Goal: Task Accomplishment & Management: Manage account settings

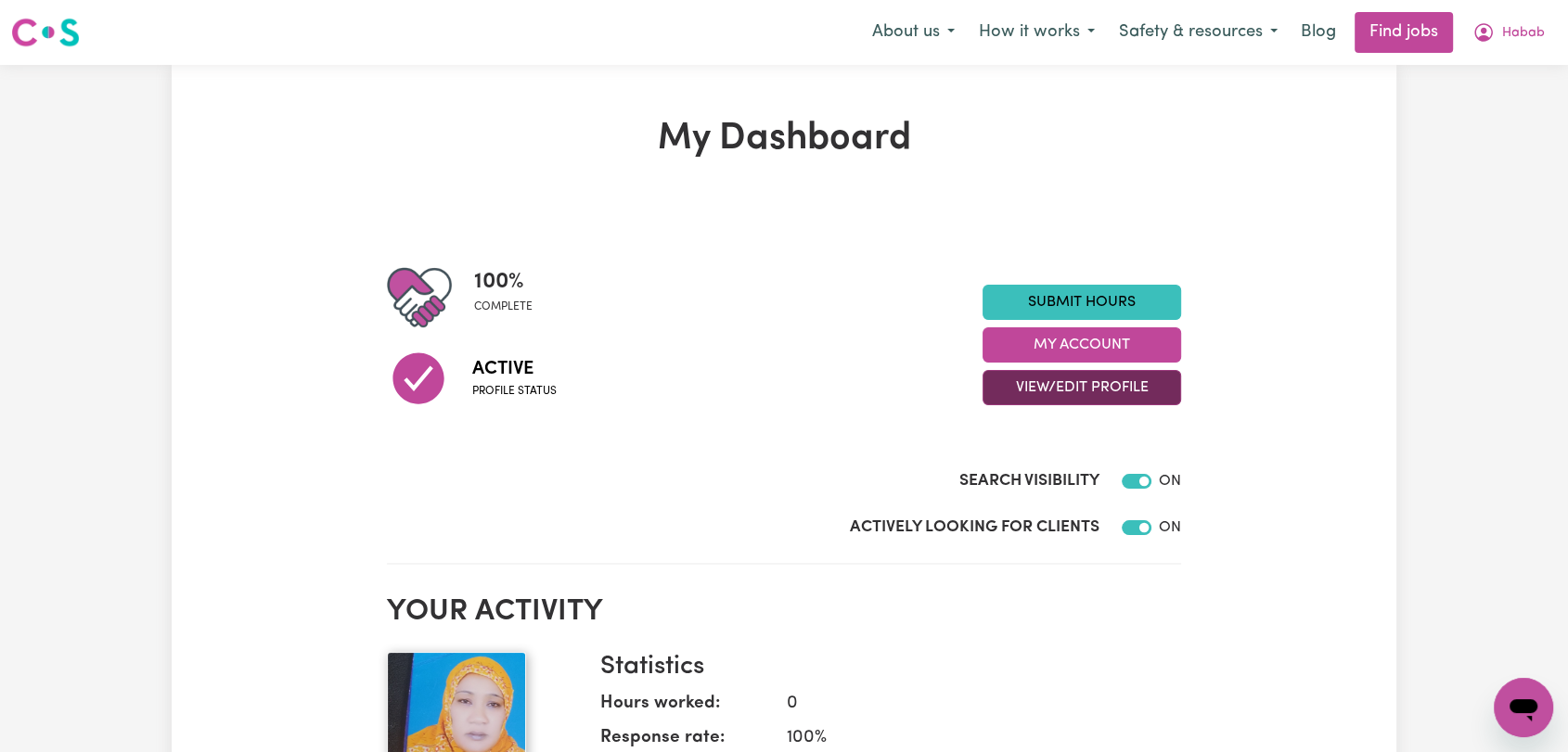
click at [1020, 391] on button "View/Edit Profile" at bounding box center [1082, 388] width 199 height 35
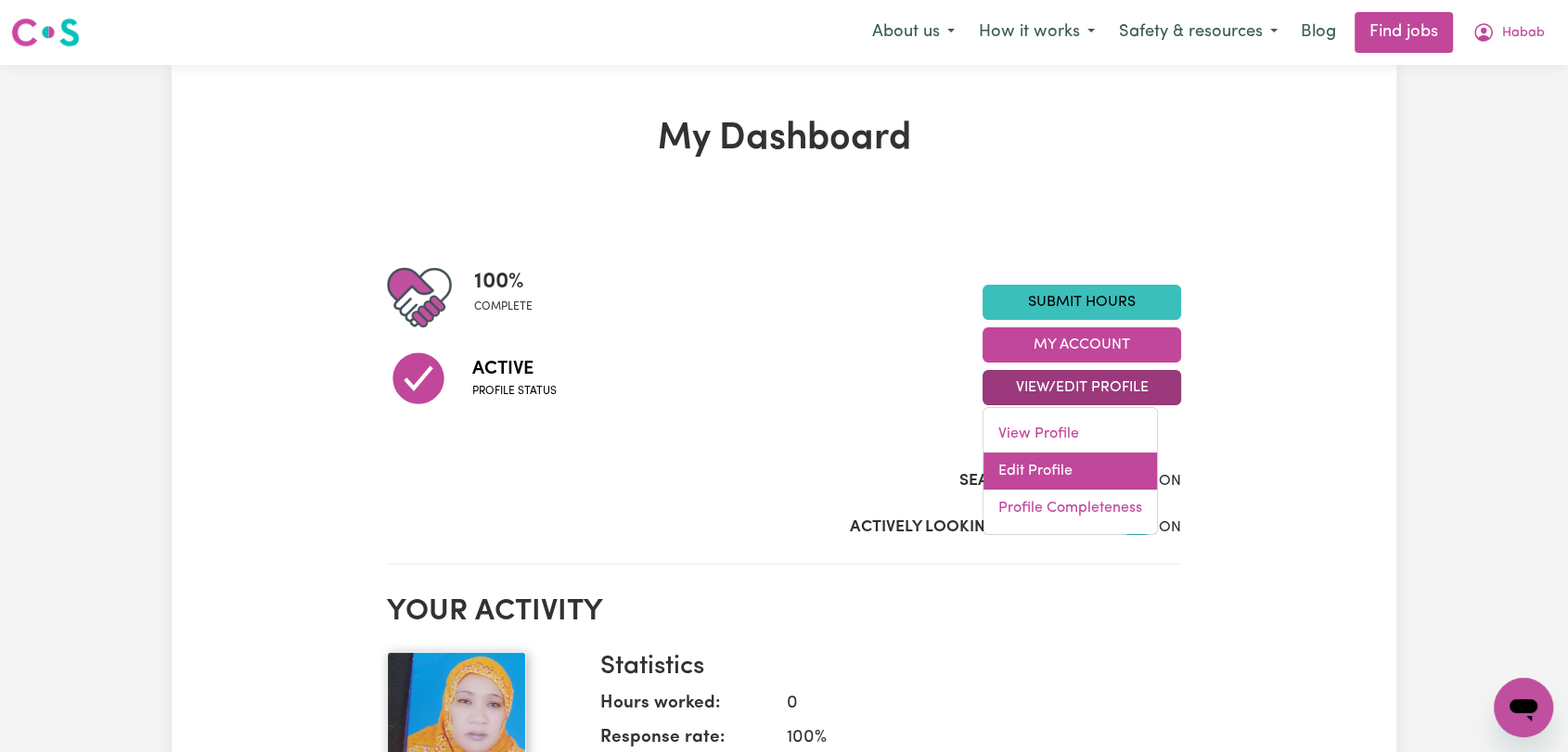
click at [1061, 474] on link "Edit Profile" at bounding box center [1071, 471] width 174 height 37
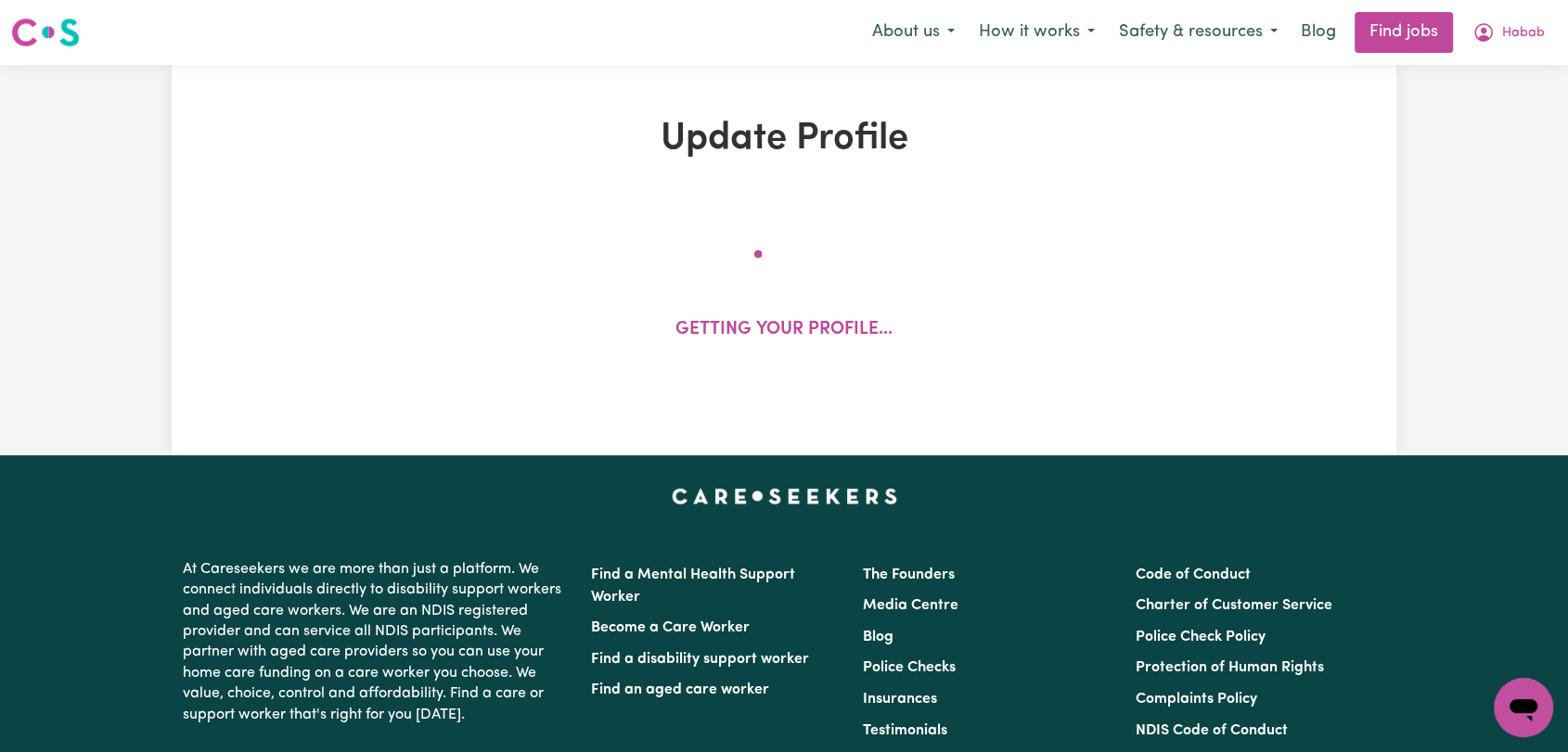
select select "[DEMOGRAPHIC_DATA]"
select select "[DEMOGRAPHIC_DATA] Citizen"
select select "Studying a healthcare related degree or qualification"
select select "40"
select select "55"
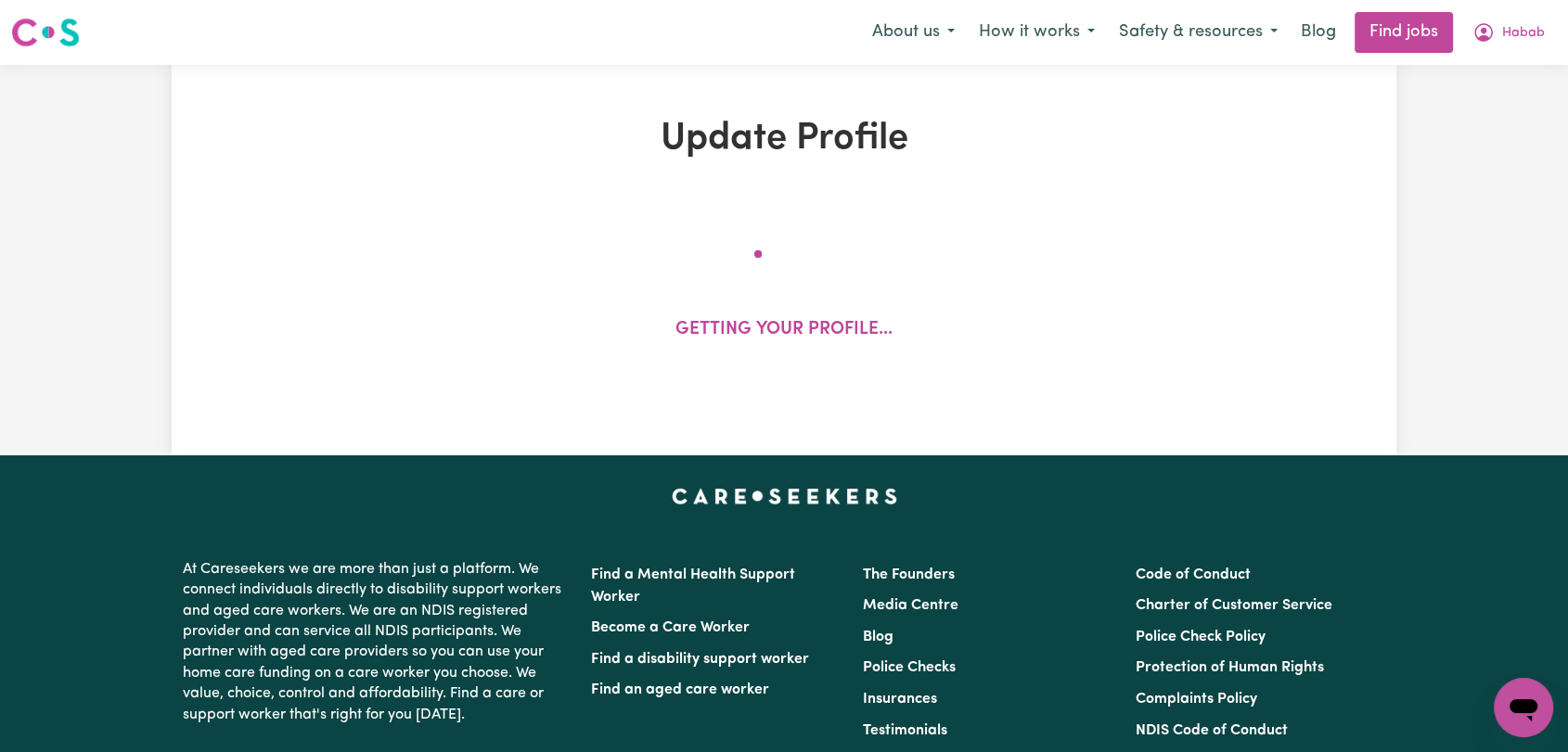
select select "70"
select select "80"
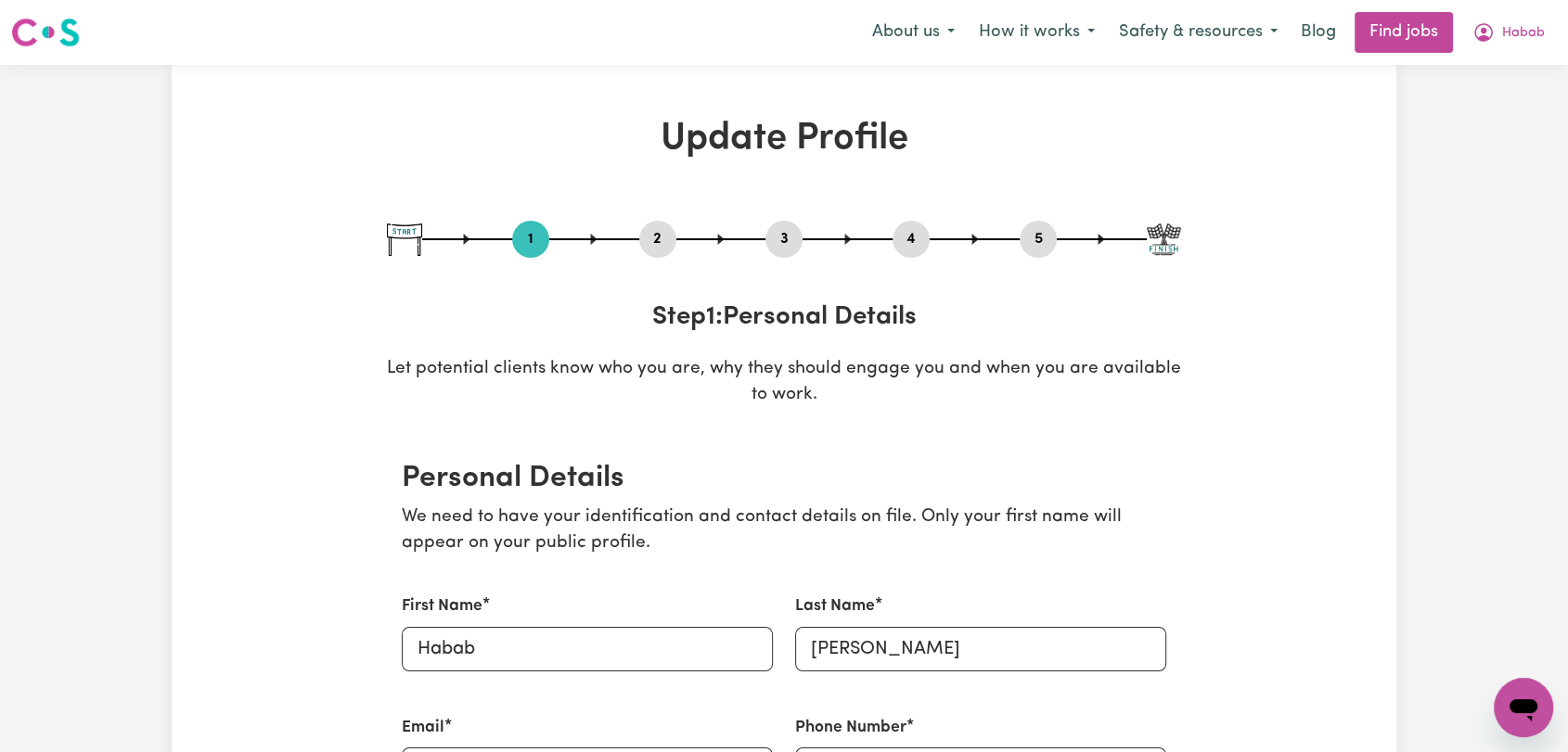
click at [670, 232] on button "2" at bounding box center [658, 240] width 37 height 24
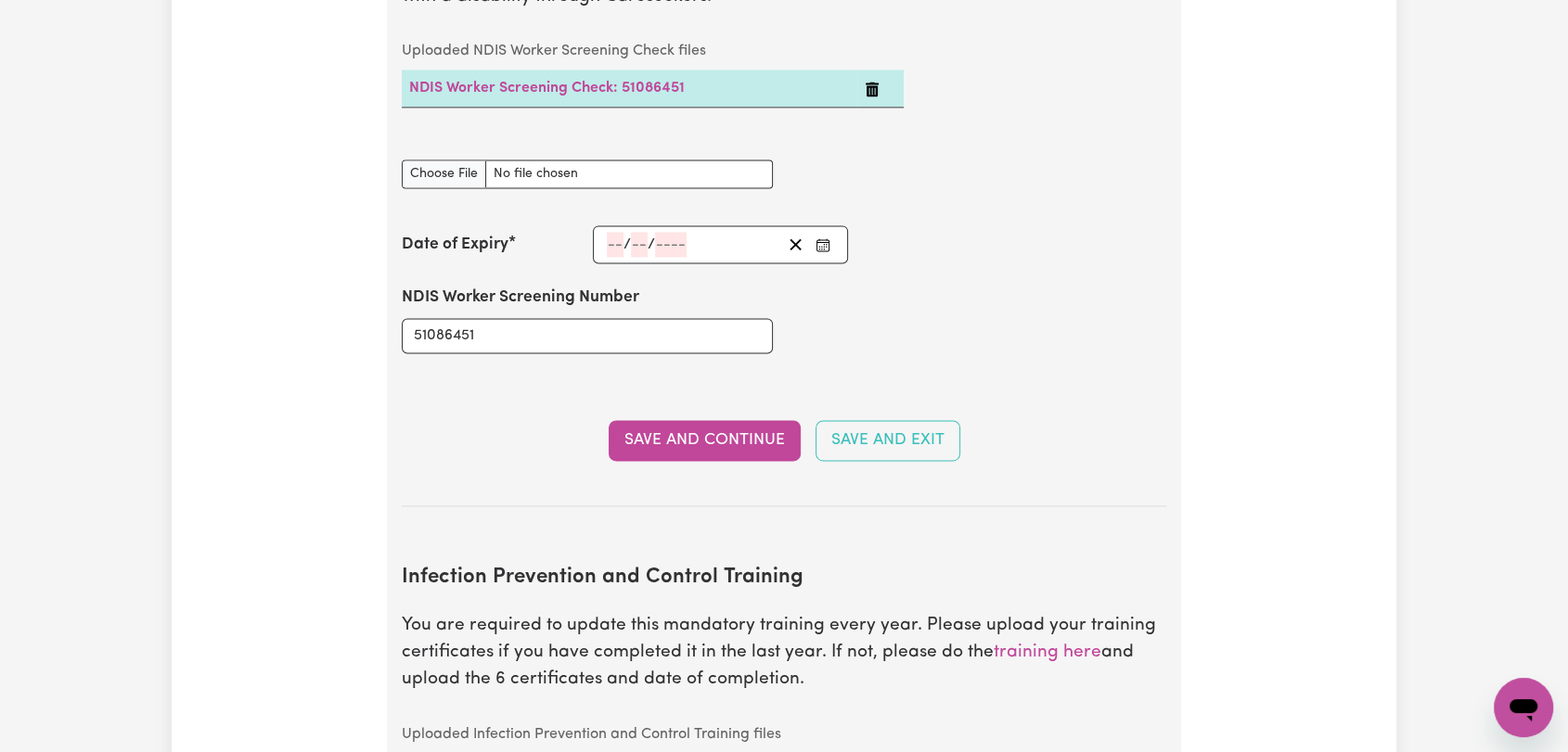
scroll to position [2513, 0]
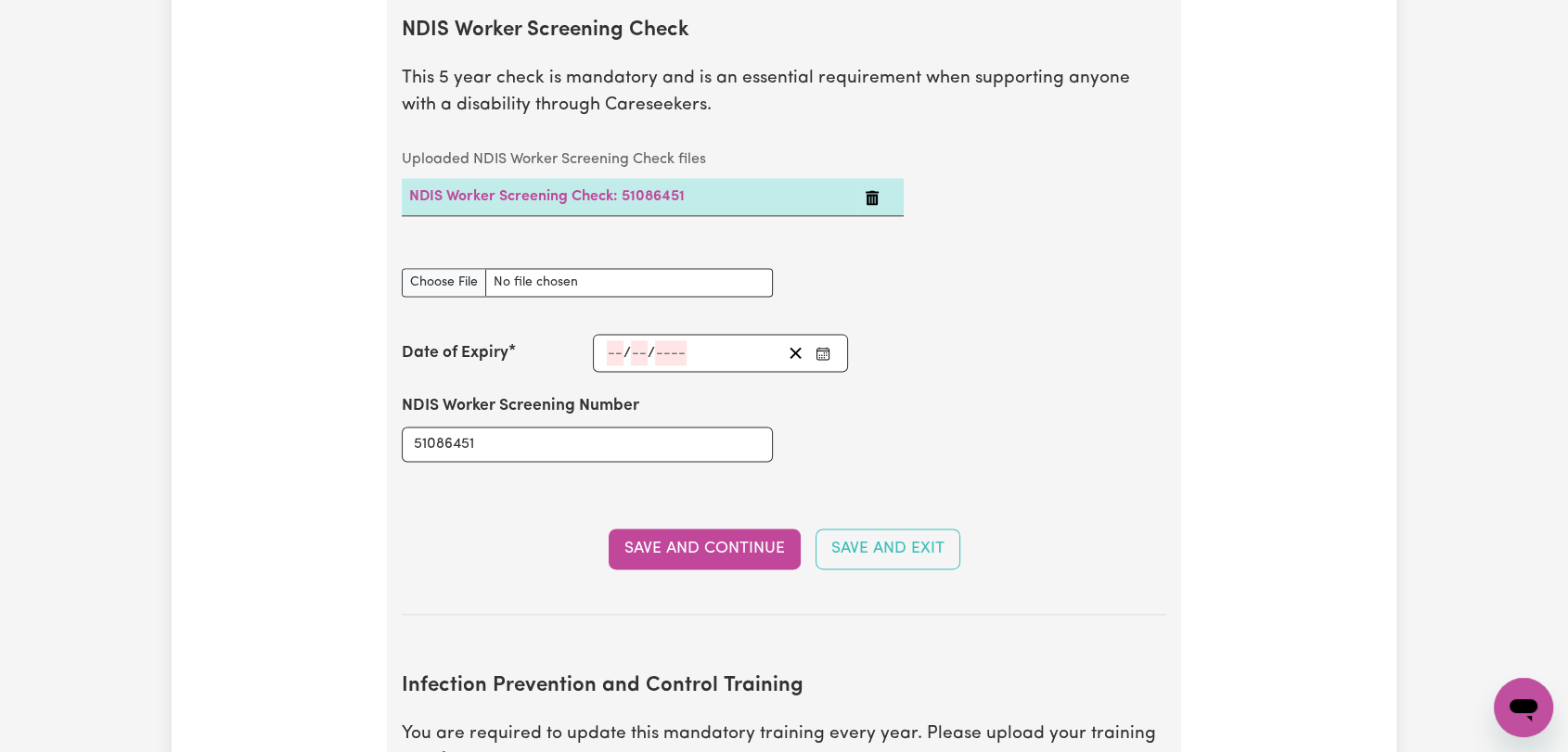
click at [822, 346] on icon "Enter the Date of Expiry of your NDIS Worker Screening Check" at bounding box center [823, 354] width 15 height 15
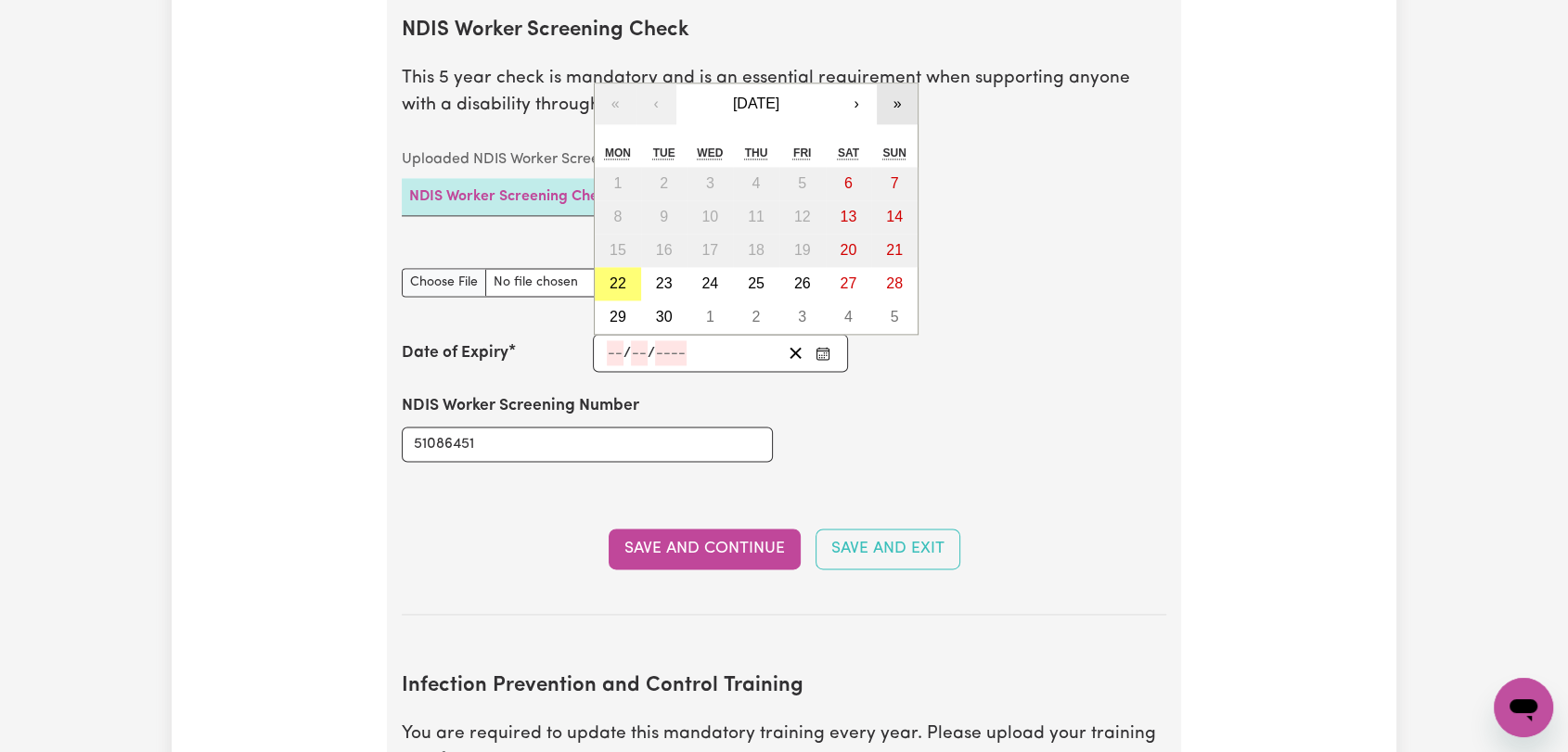
click at [888, 83] on button "»" at bounding box center [897, 104] width 41 height 41
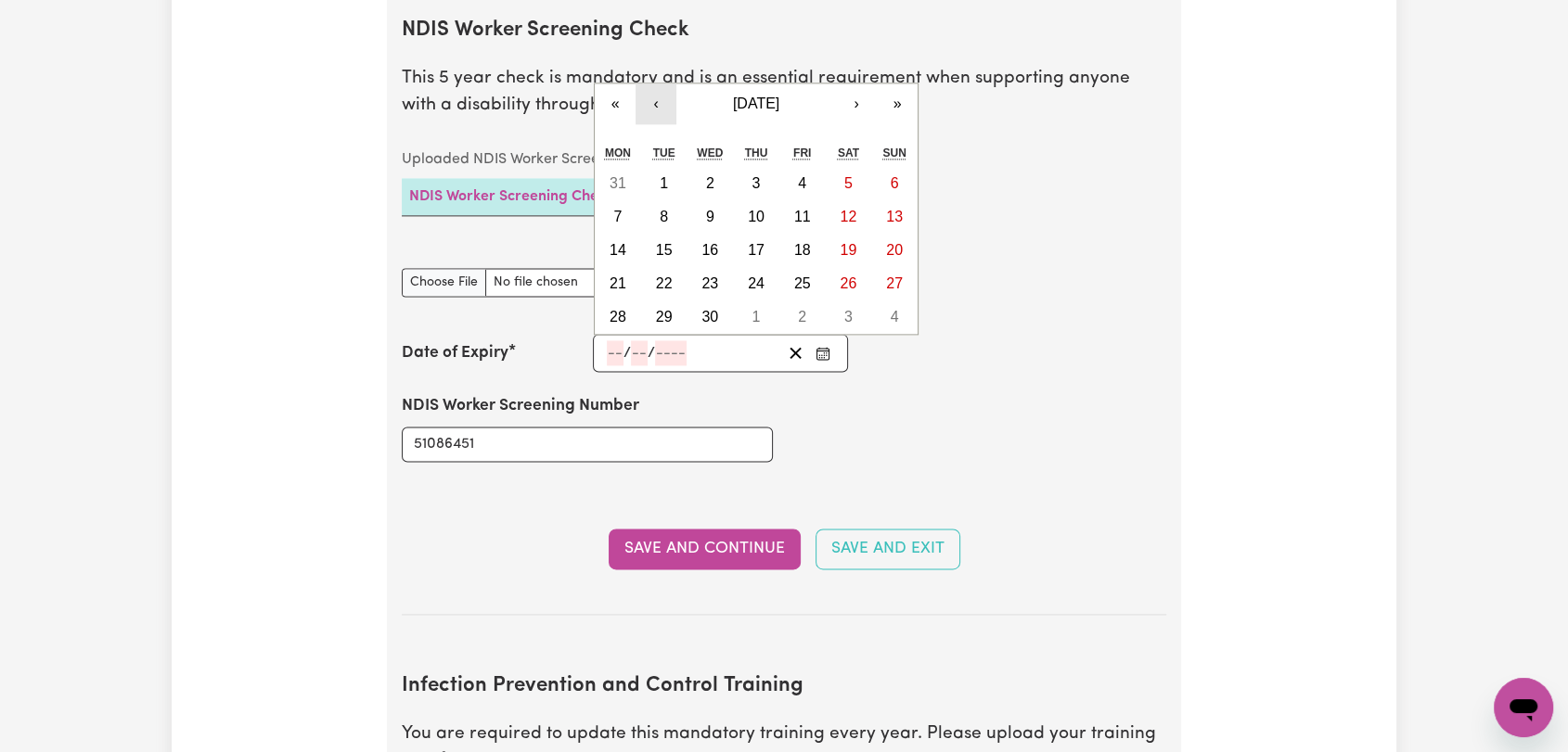
click at [662, 83] on button "‹" at bounding box center [656, 104] width 41 height 41
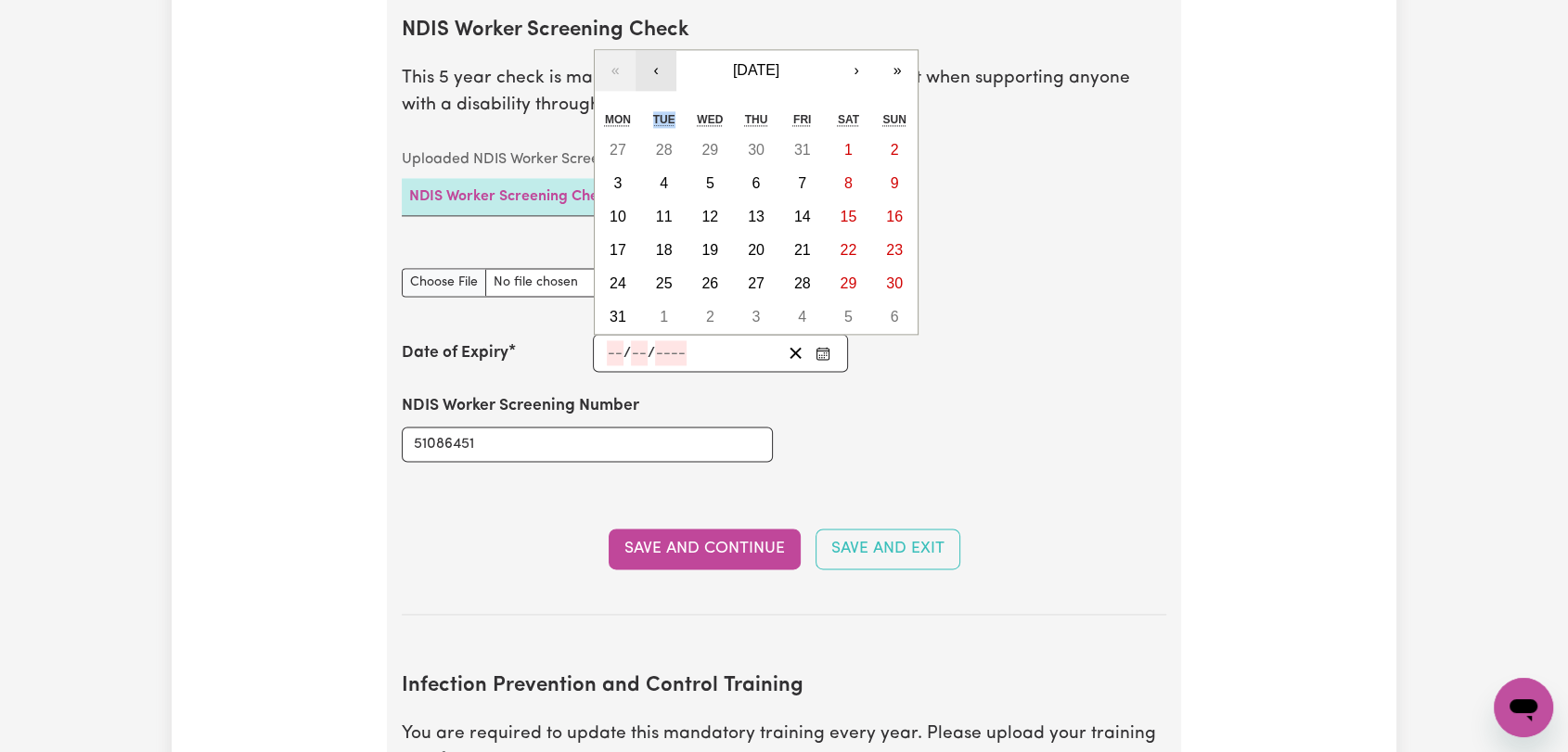
click at [662, 72] on div "« ‹ [DATE] › » Mon Tue Wed Thu Fri Sat Sun 27 28 29 30 31 1 2 3 4 5 6 7 8 9 10 …" at bounding box center [756, 192] width 325 height 285
click at [658, 54] on button "‹" at bounding box center [656, 71] width 41 height 41
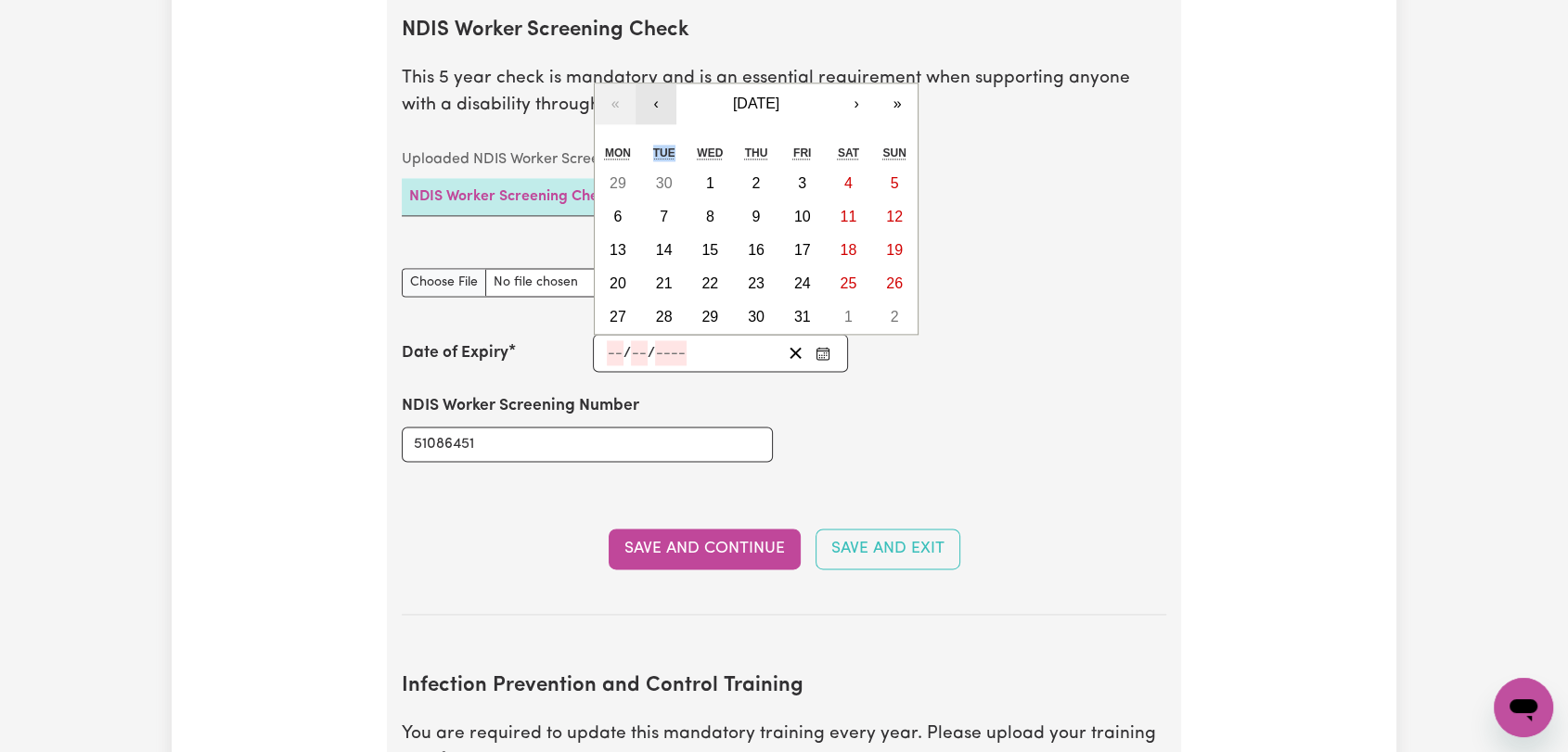
click at [653, 83] on button "‹" at bounding box center [656, 104] width 41 height 41
click at [711, 242] on abbr "15" at bounding box center [709, 249] width 17 height 16
type input "[DATE]"
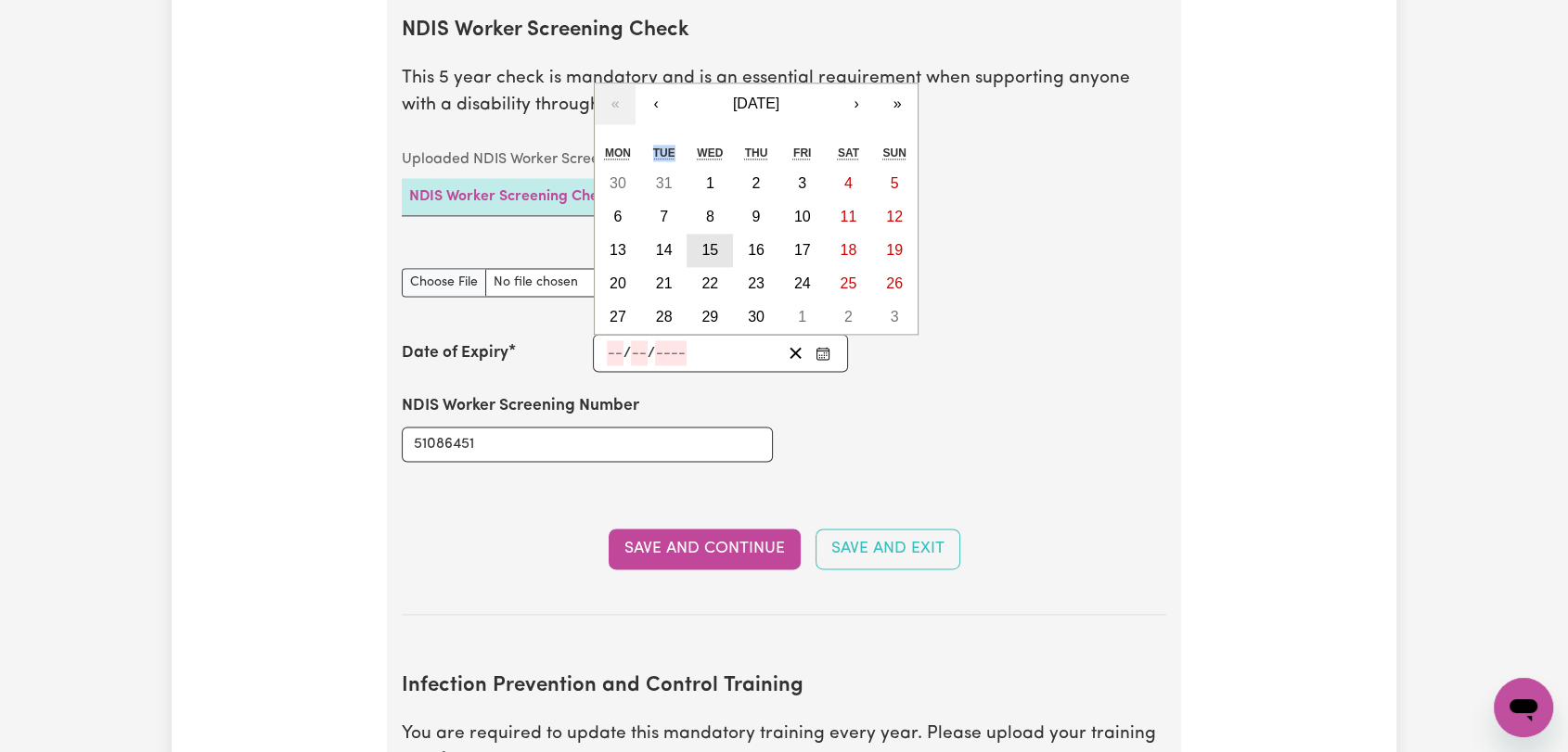
type input "15"
type input "4"
type input "2026"
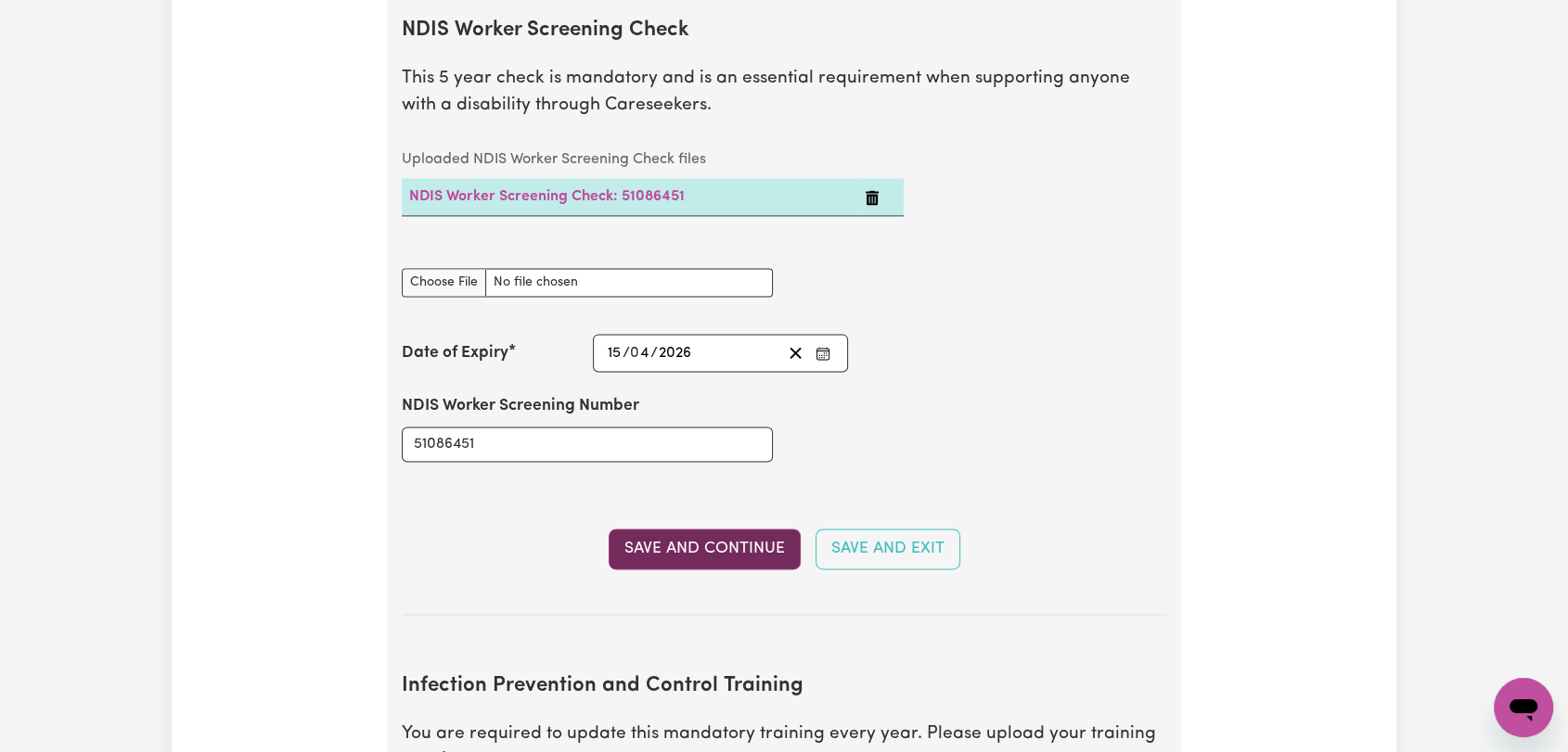
click at [707, 529] on button "Save and Continue" at bounding box center [705, 550] width 192 height 41
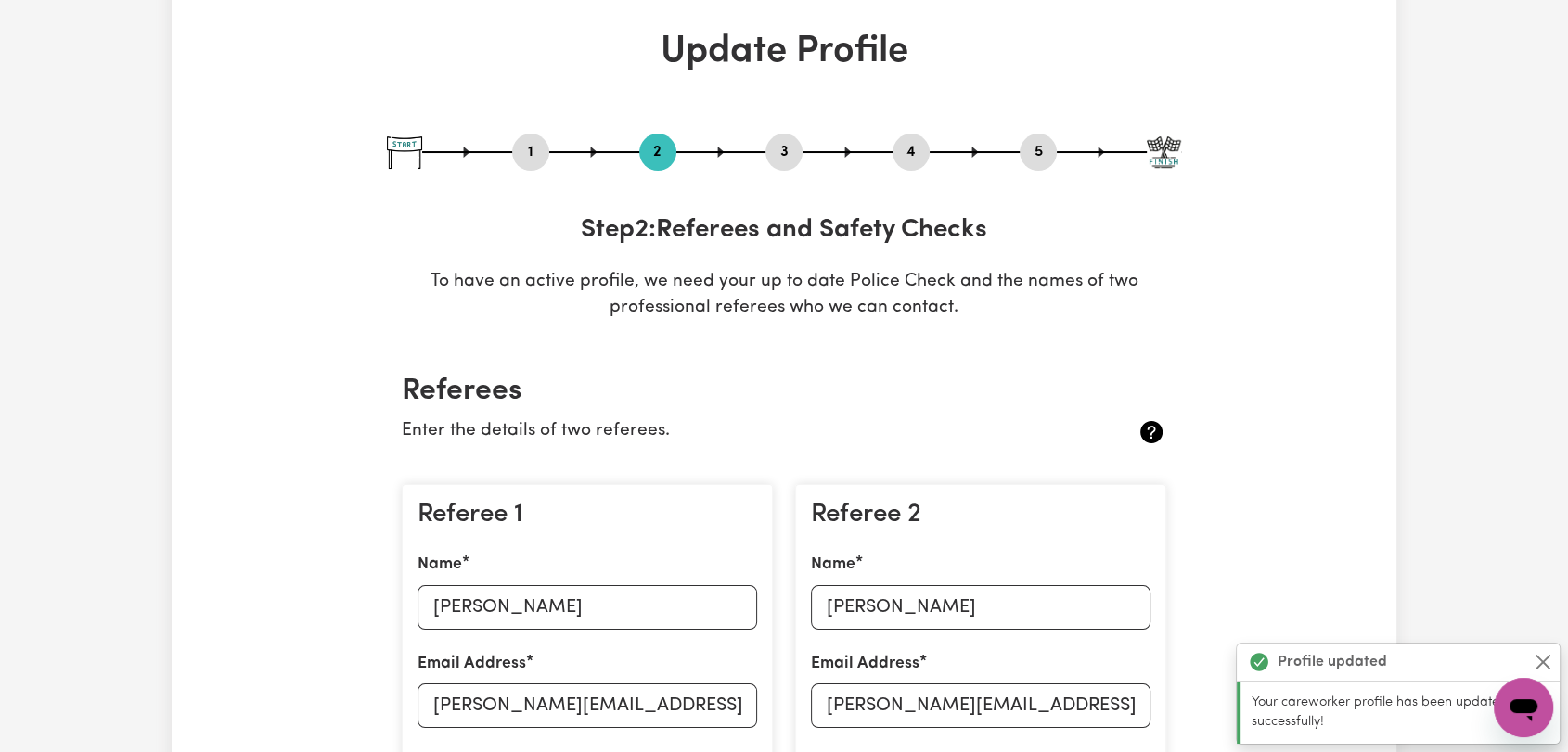
scroll to position [0, 0]
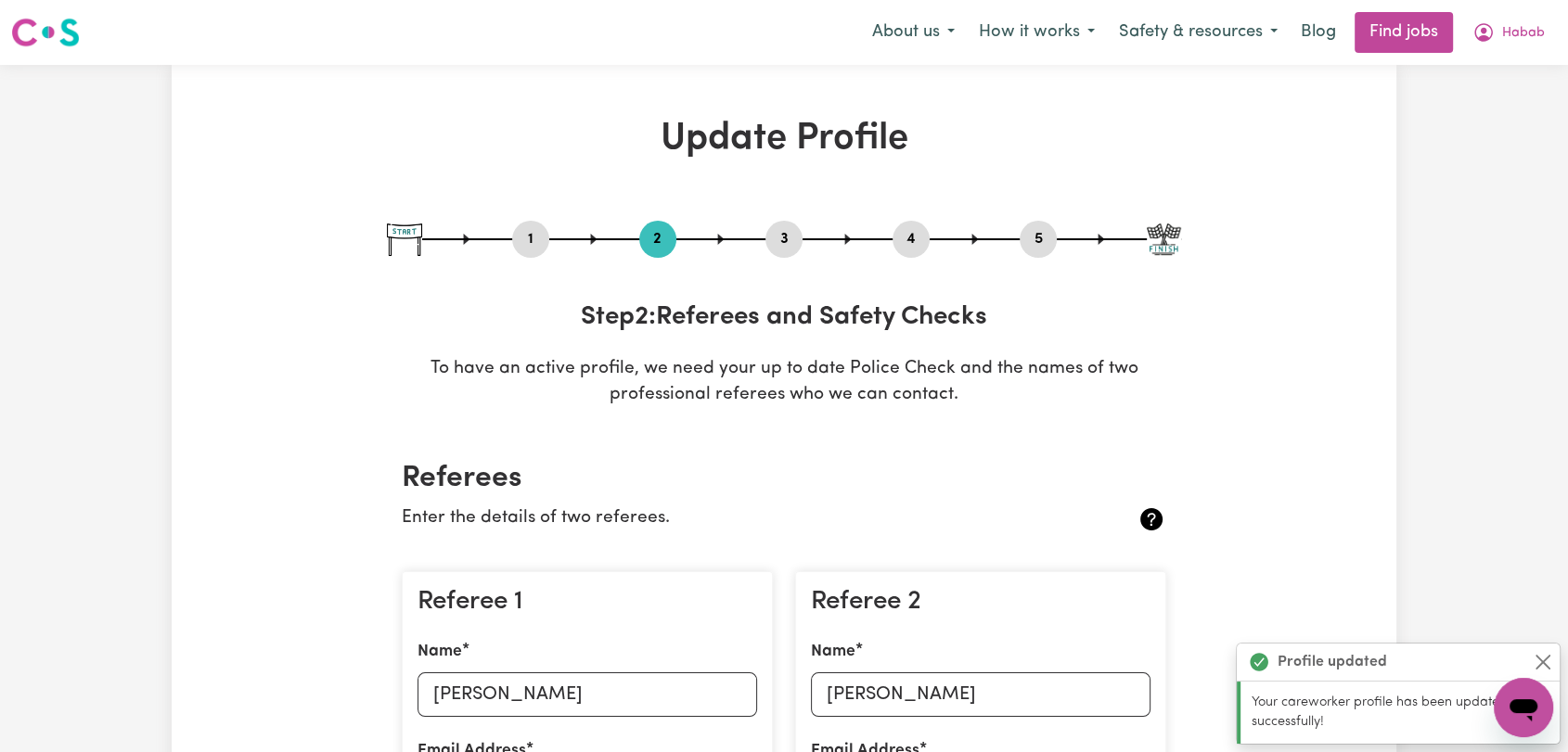
click at [1520, 52] on div "About us How it works Safety & resources Blog Find jobs Habab" at bounding box center [1208, 33] width 696 height 41
click at [1521, 35] on span "Habab" at bounding box center [1523, 34] width 43 height 21
